Goal: Task Accomplishment & Management: Use online tool/utility

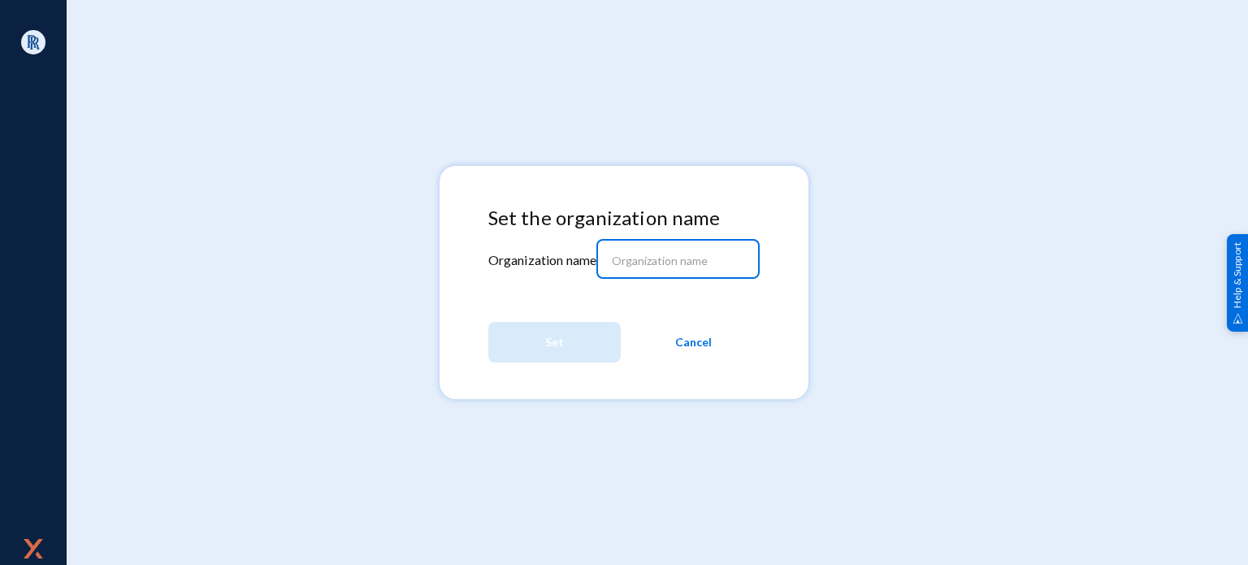
click at [652, 266] on input at bounding box center [682, 260] width 140 height 15
type input "qambank"
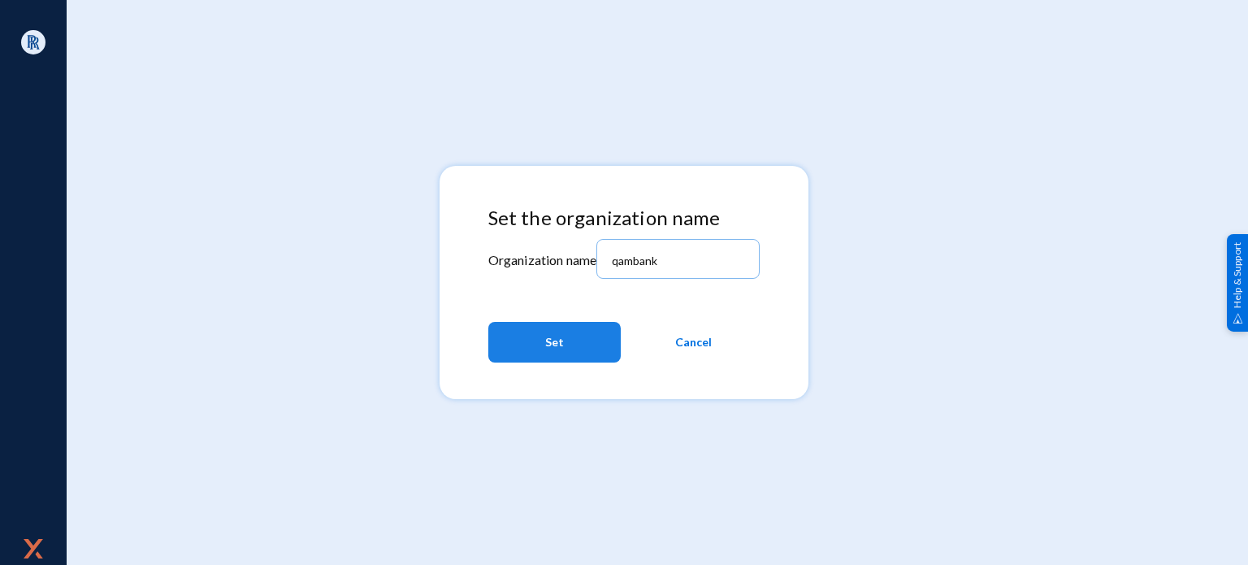
click at [554, 336] on span "Set" at bounding box center [554, 341] width 19 height 29
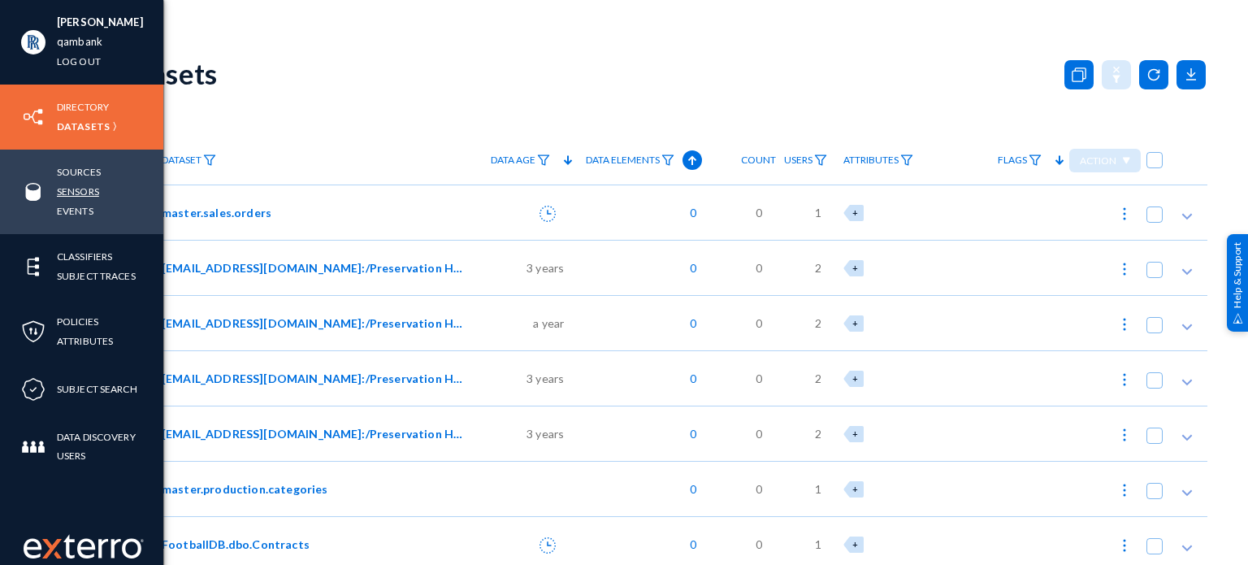
click at [94, 189] on link "Sensors" at bounding box center [78, 191] width 42 height 19
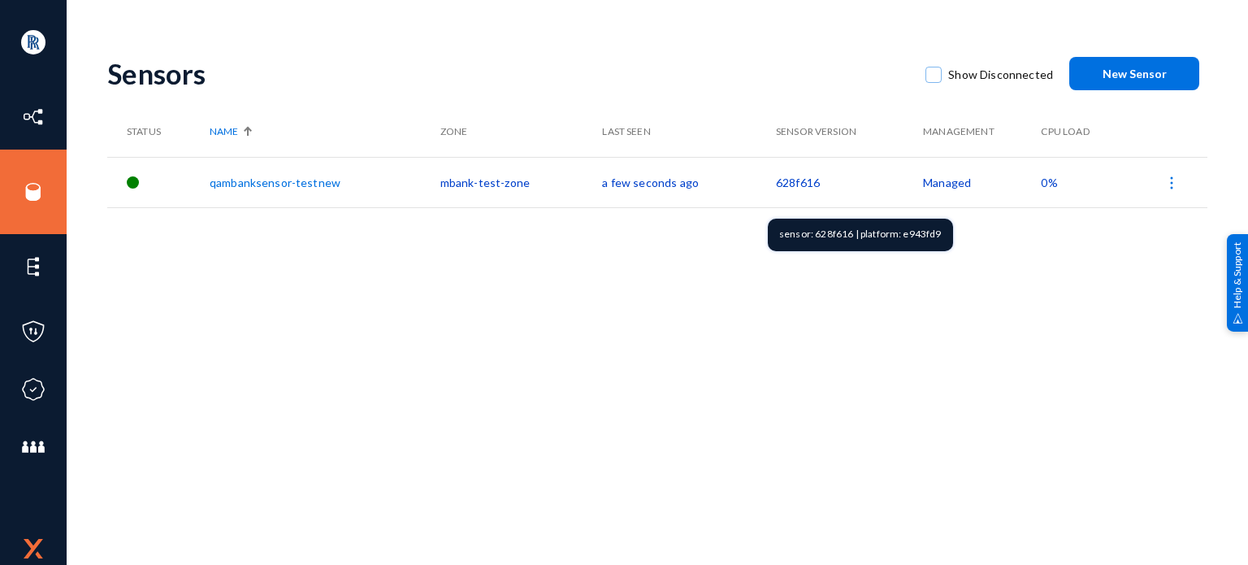
click at [922, 238] on div "sensor: 628f616 | platform: e943fd9" at bounding box center [860, 235] width 185 height 32
copy div "e943fd9"
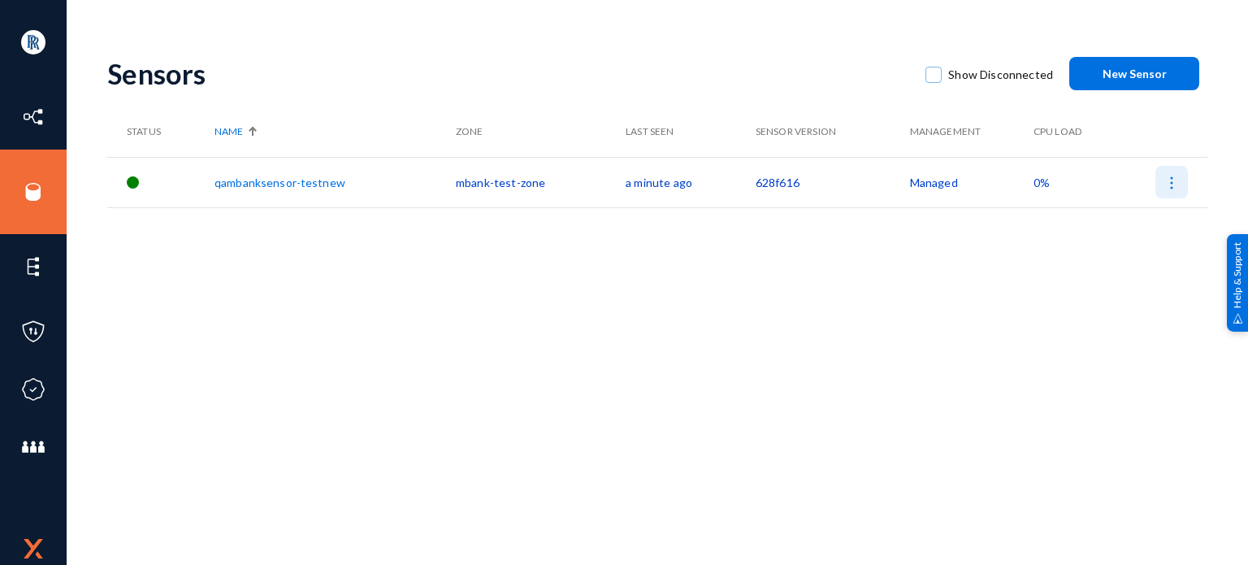
click at [1171, 178] on img at bounding box center [1171, 183] width 16 height 16
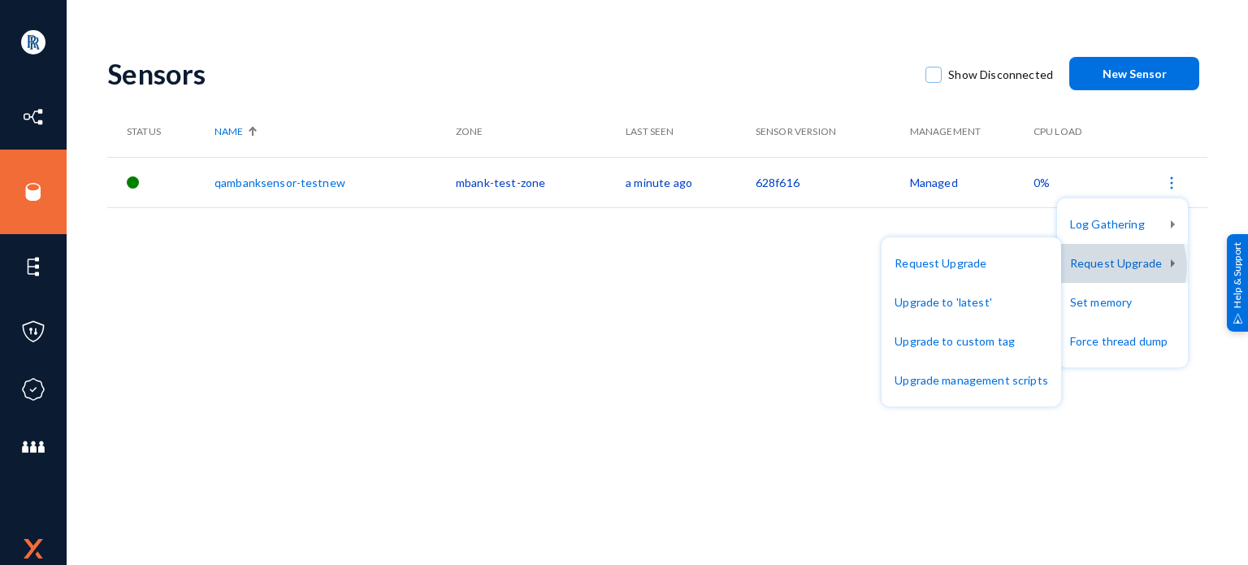
click at [1114, 266] on button "Request Upgrade" at bounding box center [1122, 263] width 131 height 39
click at [1110, 246] on button "Request Upgrade" at bounding box center [1122, 263] width 131 height 39
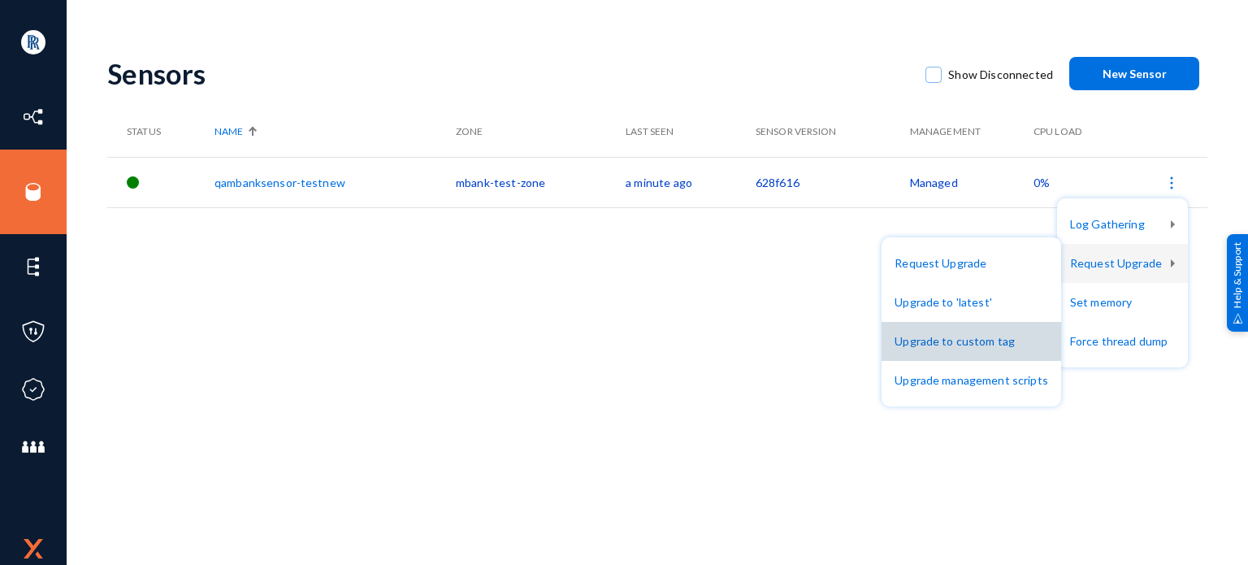
click at [977, 340] on button "Upgrade to custom tag" at bounding box center [971, 341] width 180 height 39
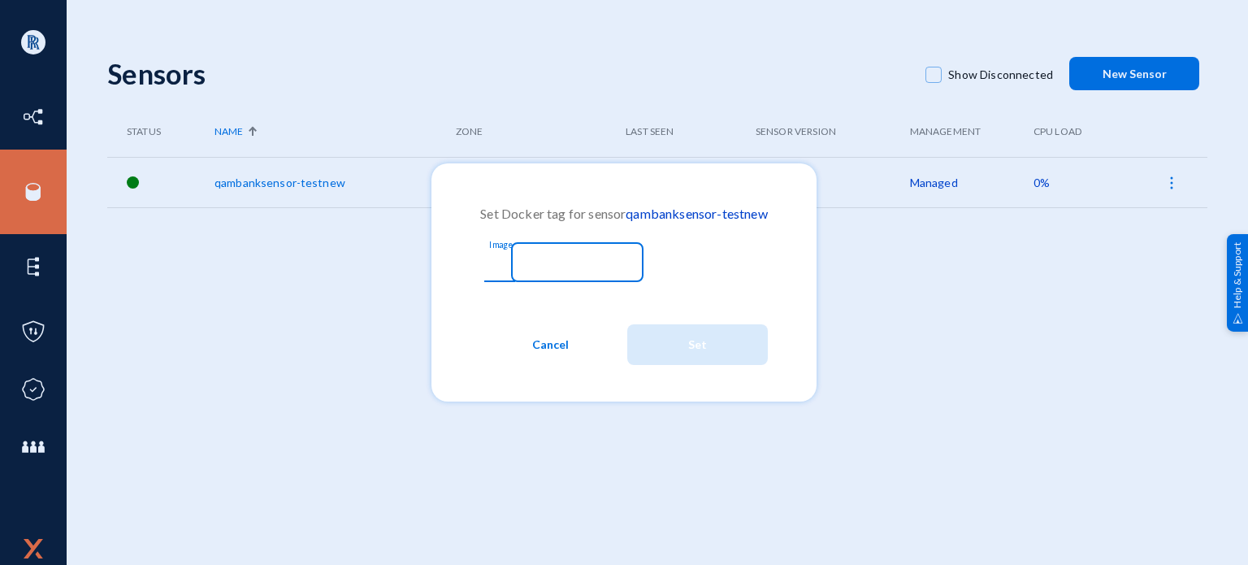
paste input "e943fd9"
click at [569, 268] on input "e943fd9" at bounding box center [566, 264] width 140 height 15
type input "e943fd9"
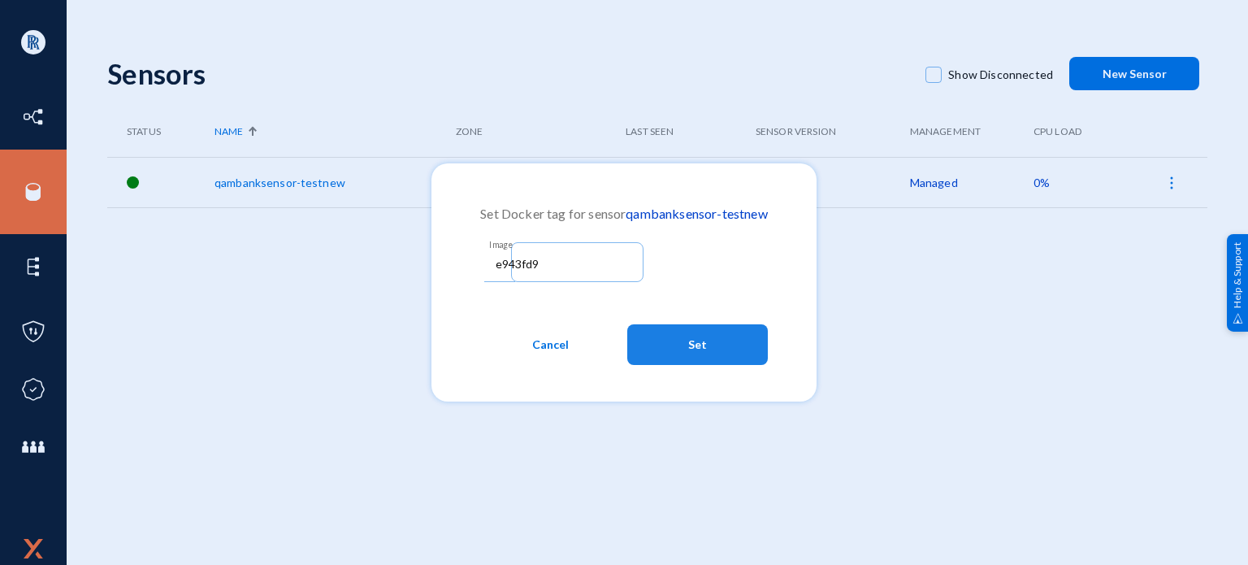
click at [656, 347] on button "Set" at bounding box center [697, 344] width 141 height 41
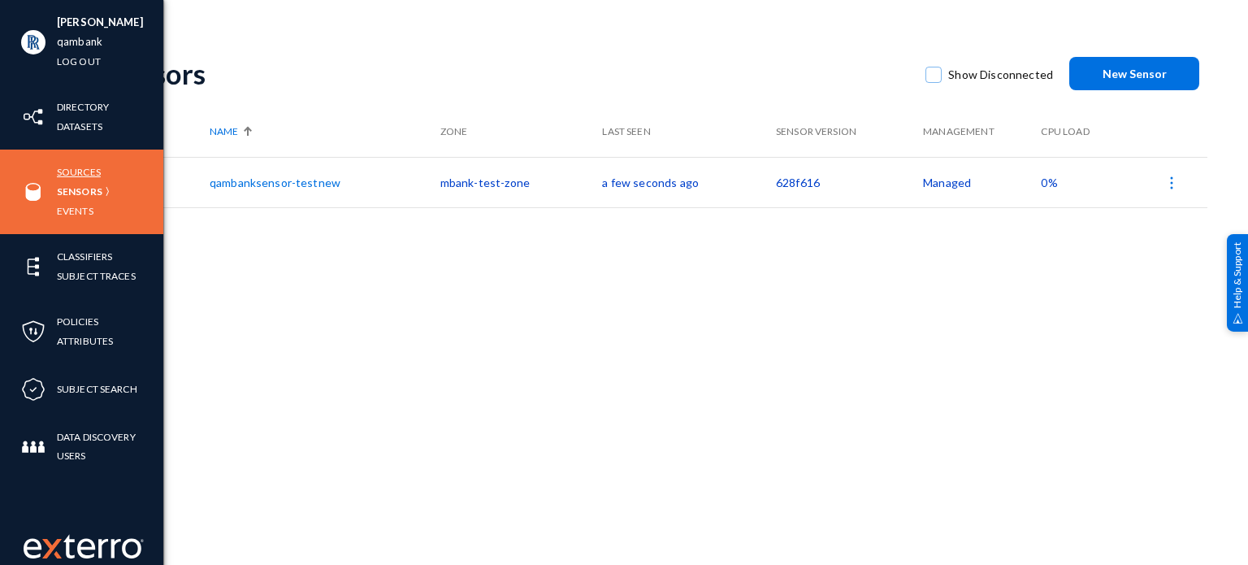
click at [59, 175] on link "Sources" at bounding box center [79, 171] width 44 height 19
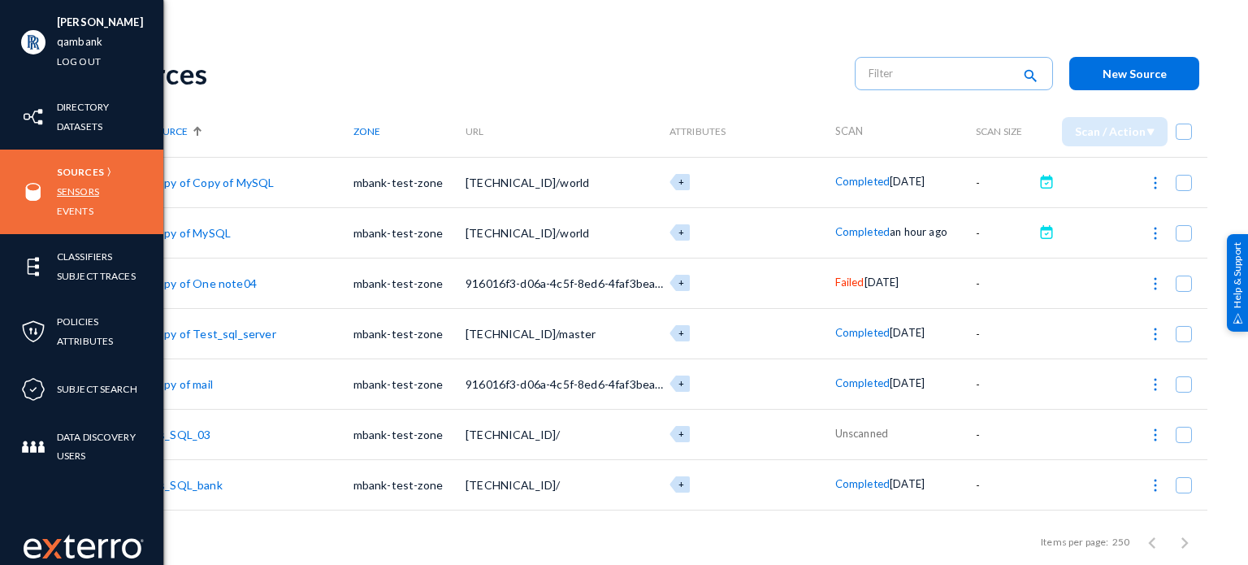
click at [65, 193] on link "Sensors" at bounding box center [78, 191] width 42 height 19
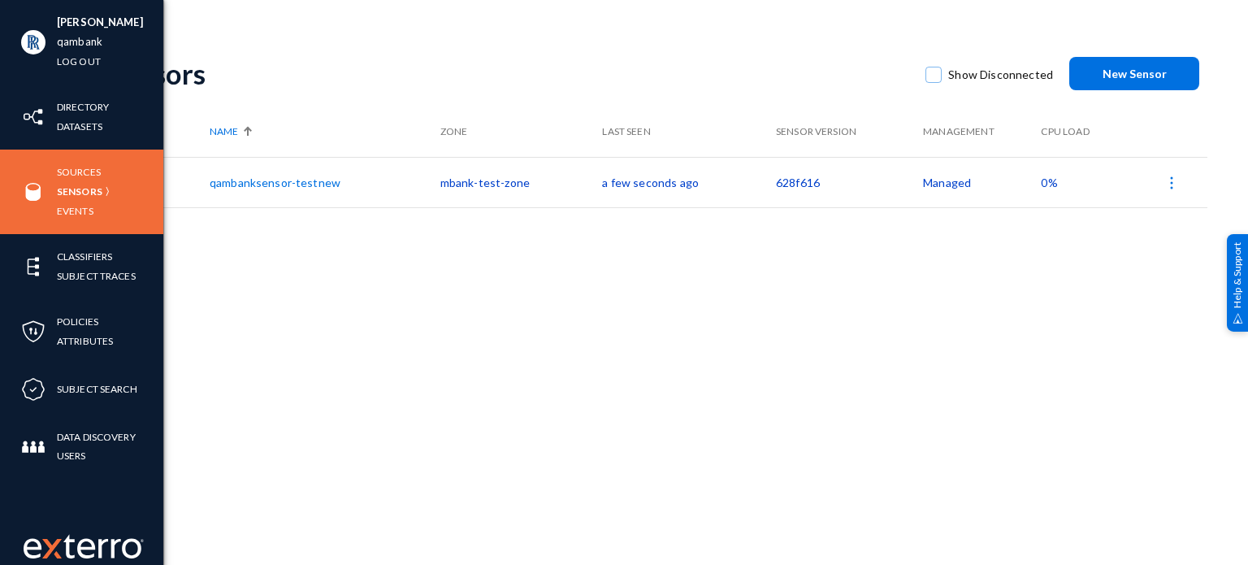
click at [53, 213] on div "Sources Sensors Events" at bounding box center [81, 191] width 163 height 84
click at [62, 204] on link "Events" at bounding box center [75, 210] width 37 height 19
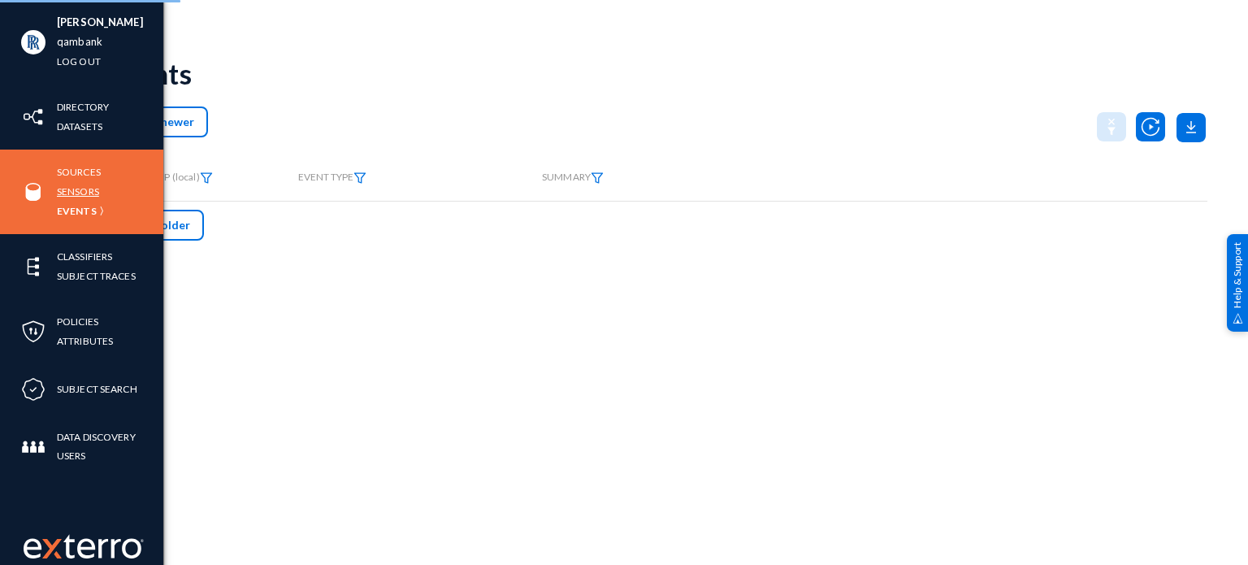
click at [71, 197] on link "Sensors" at bounding box center [78, 191] width 42 height 19
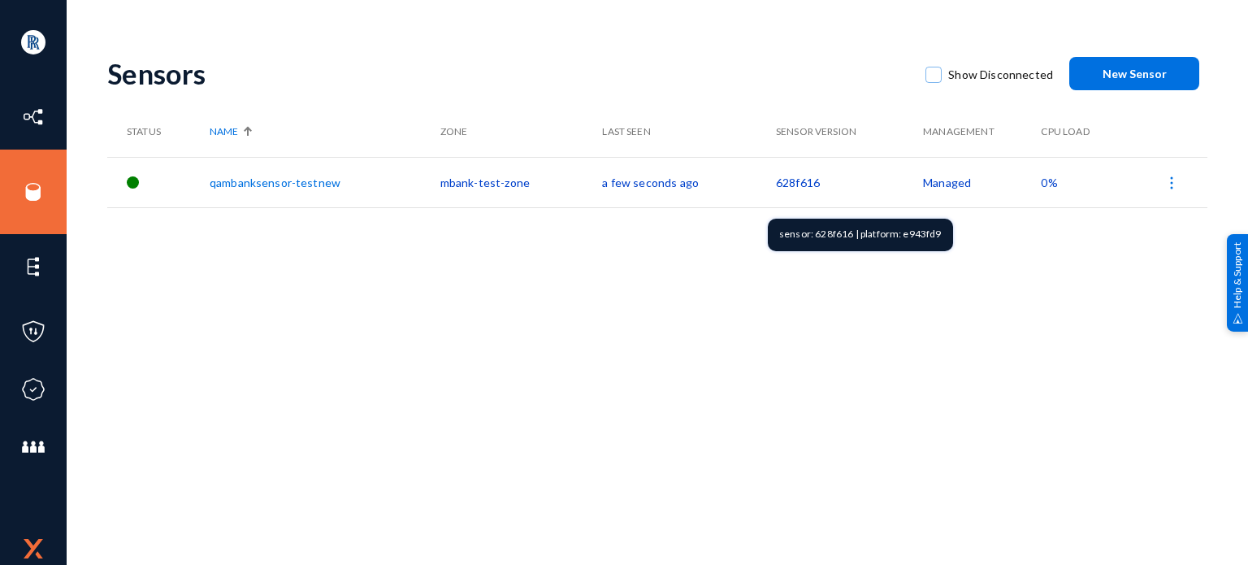
click at [788, 181] on td "628f616" at bounding box center [849, 182] width 147 height 50
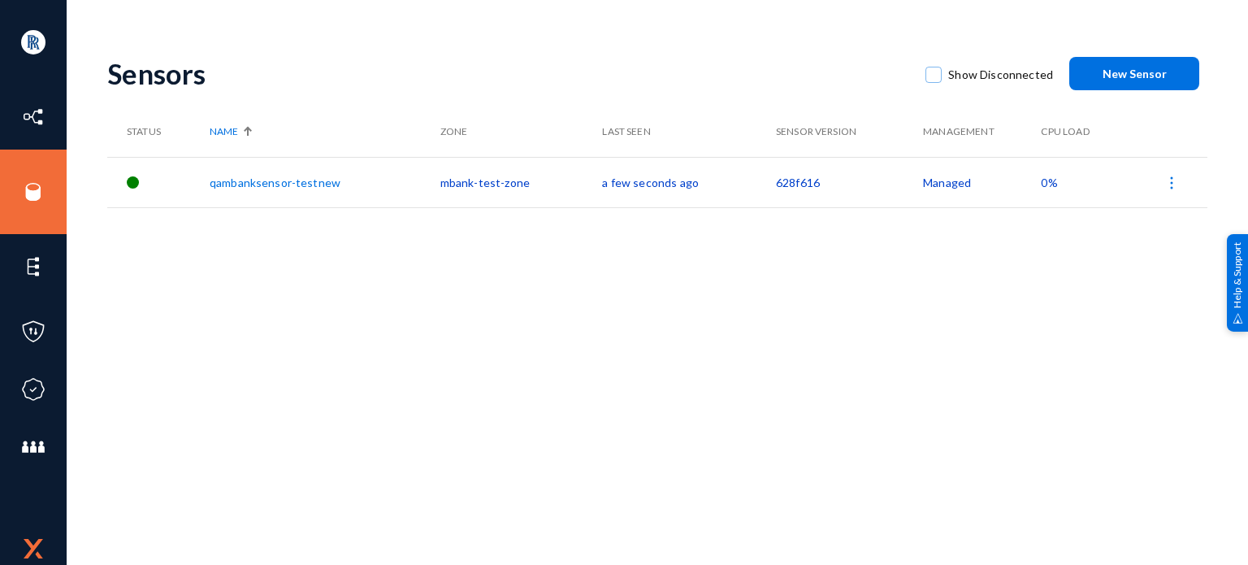
click at [788, 181] on td "628f616" at bounding box center [849, 182] width 147 height 50
